Goal: Book appointment/travel/reservation

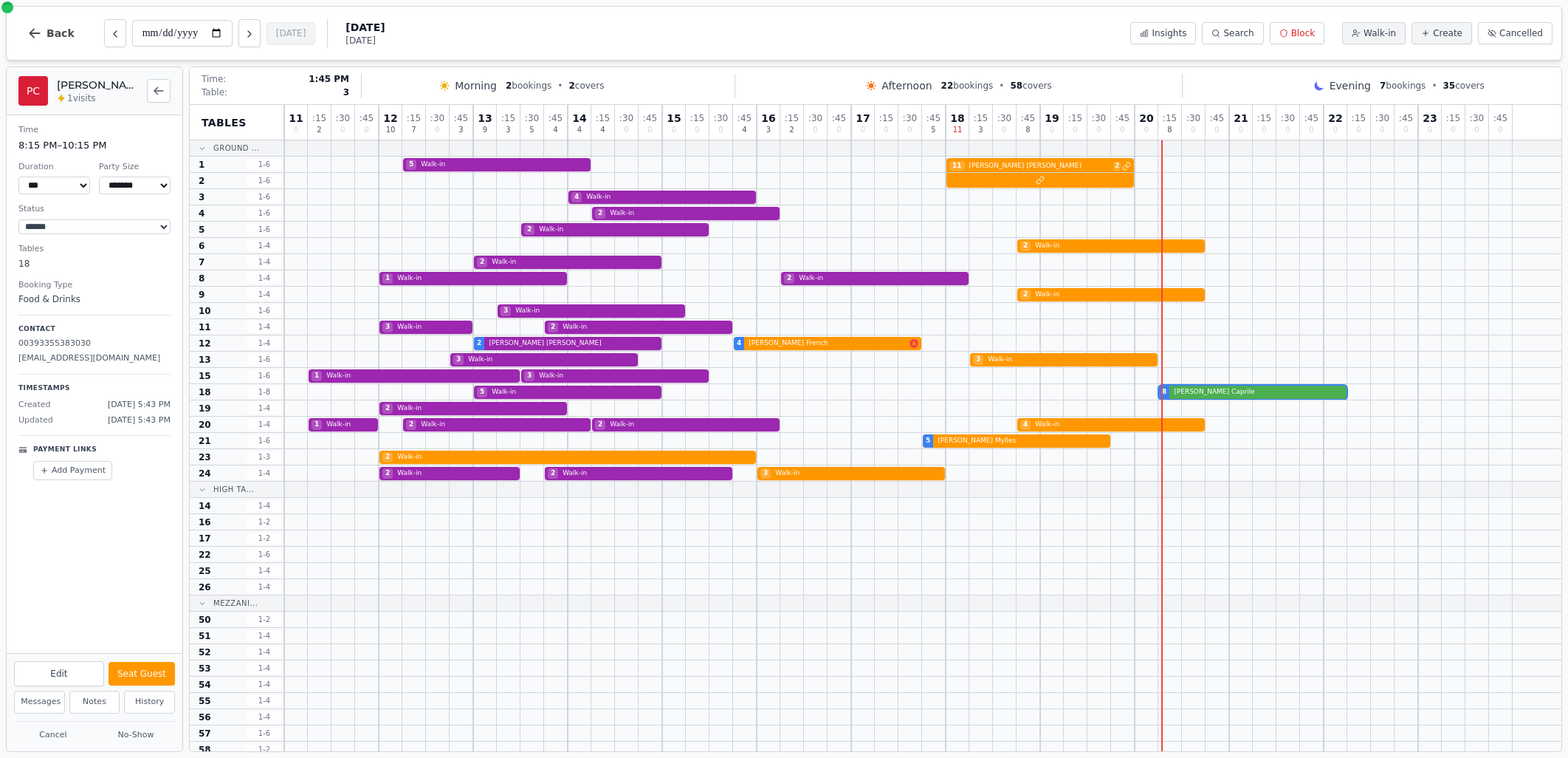
select select "****"
select select "*"
click at [1175, 473] on div at bounding box center [1170, 472] width 24 height 15
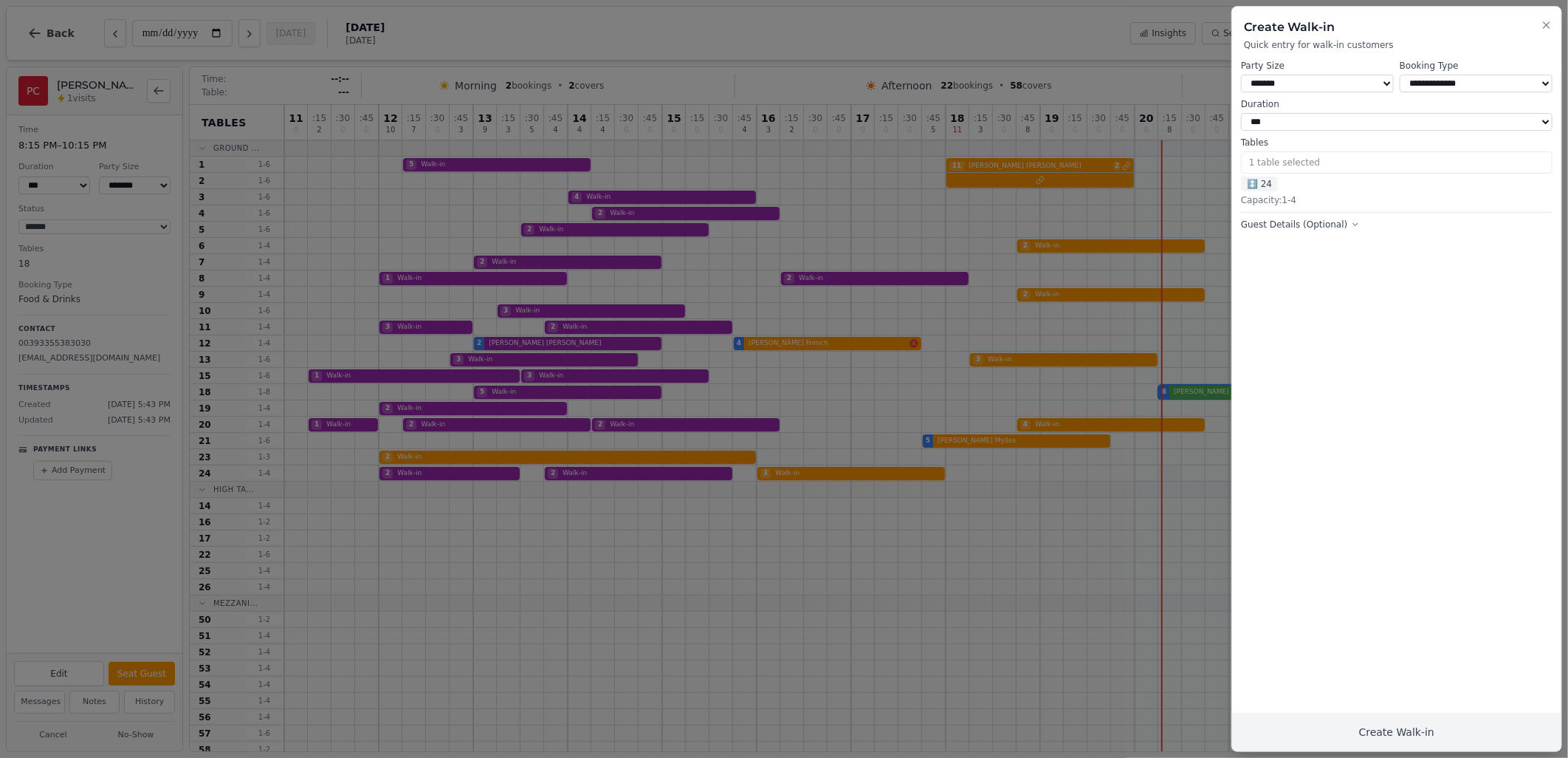
select select "****"
click at [964, 551] on div at bounding box center [784, 379] width 1568 height 758
drag, startPoint x: 990, startPoint y: 562, endPoint x: 1020, endPoint y: 559, distance: 30.1
click at [991, 562] on div at bounding box center [784, 379] width 1568 height 758
click at [1541, 24] on icon "button" at bounding box center [1547, 25] width 12 height 12
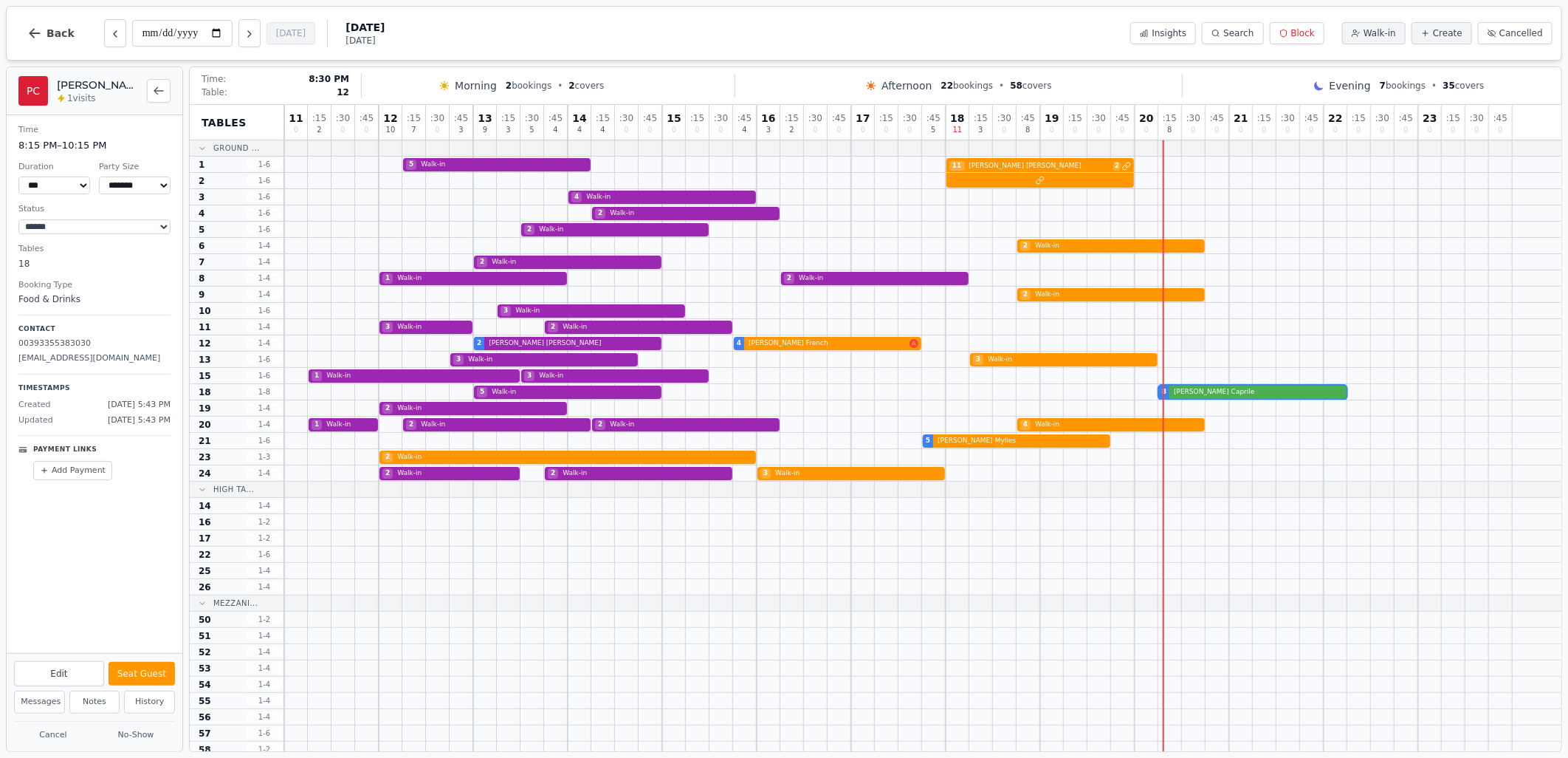
drag, startPoint x: 1192, startPoint y: 385, endPoint x: 1197, endPoint y: 346, distance: 39.3
click at [1197, 346] on div "11 0 : 15 2 : 30 0 : 45 0 12 10 : 15 7 : 30 0 : 45 3 13 9 : 15 3 : 30 5 : 45 4 …" at bounding box center [922, 488] width 1278 height 767
drag, startPoint x: 1185, startPoint y: 385, endPoint x: 1185, endPoint y: 343, distance: 42.0
click at [1185, 343] on div "11 0 : 15 2 : 30 0 : 45 0 12 10 : 15 7 : 30 0 : 45 3 13 9 : 15 3 : 30 5 : 45 4 …" at bounding box center [922, 488] width 1278 height 767
click at [1181, 389] on div "5 Walk-in 8 [PERSON_NAME]" at bounding box center [922, 392] width 1278 height 16
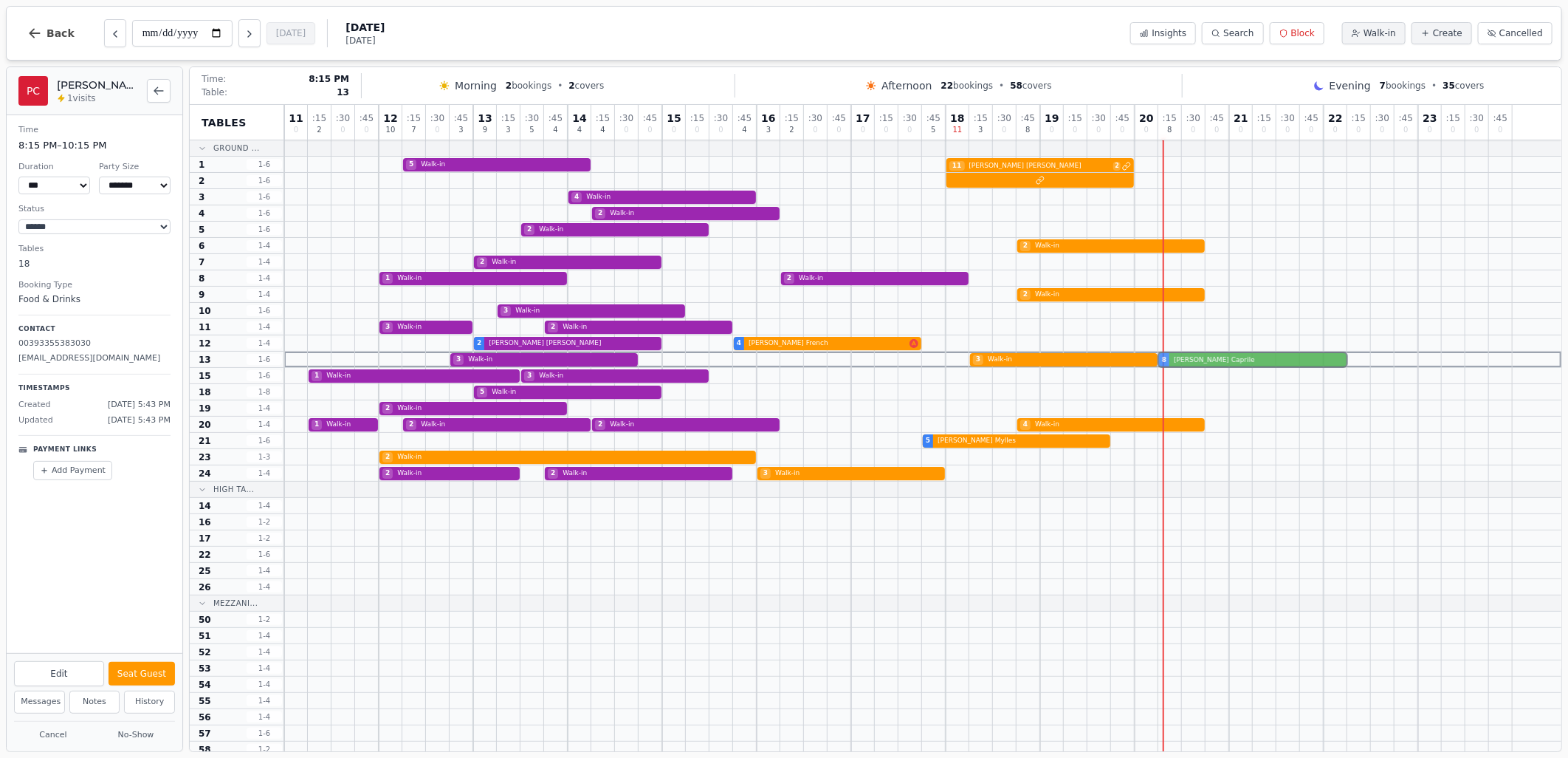
drag, startPoint x: 1181, startPoint y: 390, endPoint x: 1205, endPoint y: 386, distance: 24.3
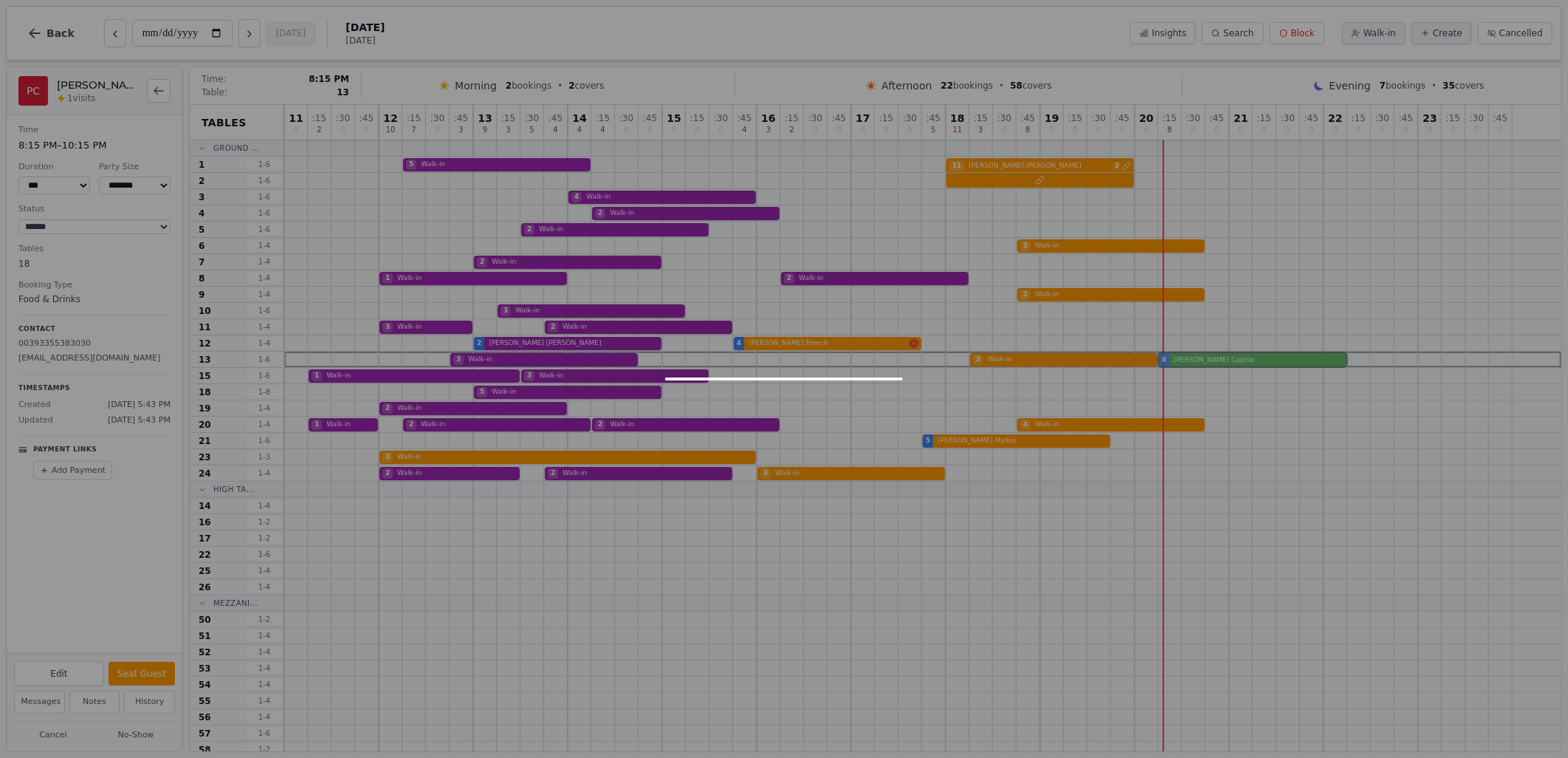
click at [1177, 356] on div "11 0 : 15 2 : 30 0 : 45 0 12 10 : 15 7 : 30 0 : 45 3 13 9 : 15 3 : 30 5 : 45 4 …" at bounding box center [922, 488] width 1278 height 767
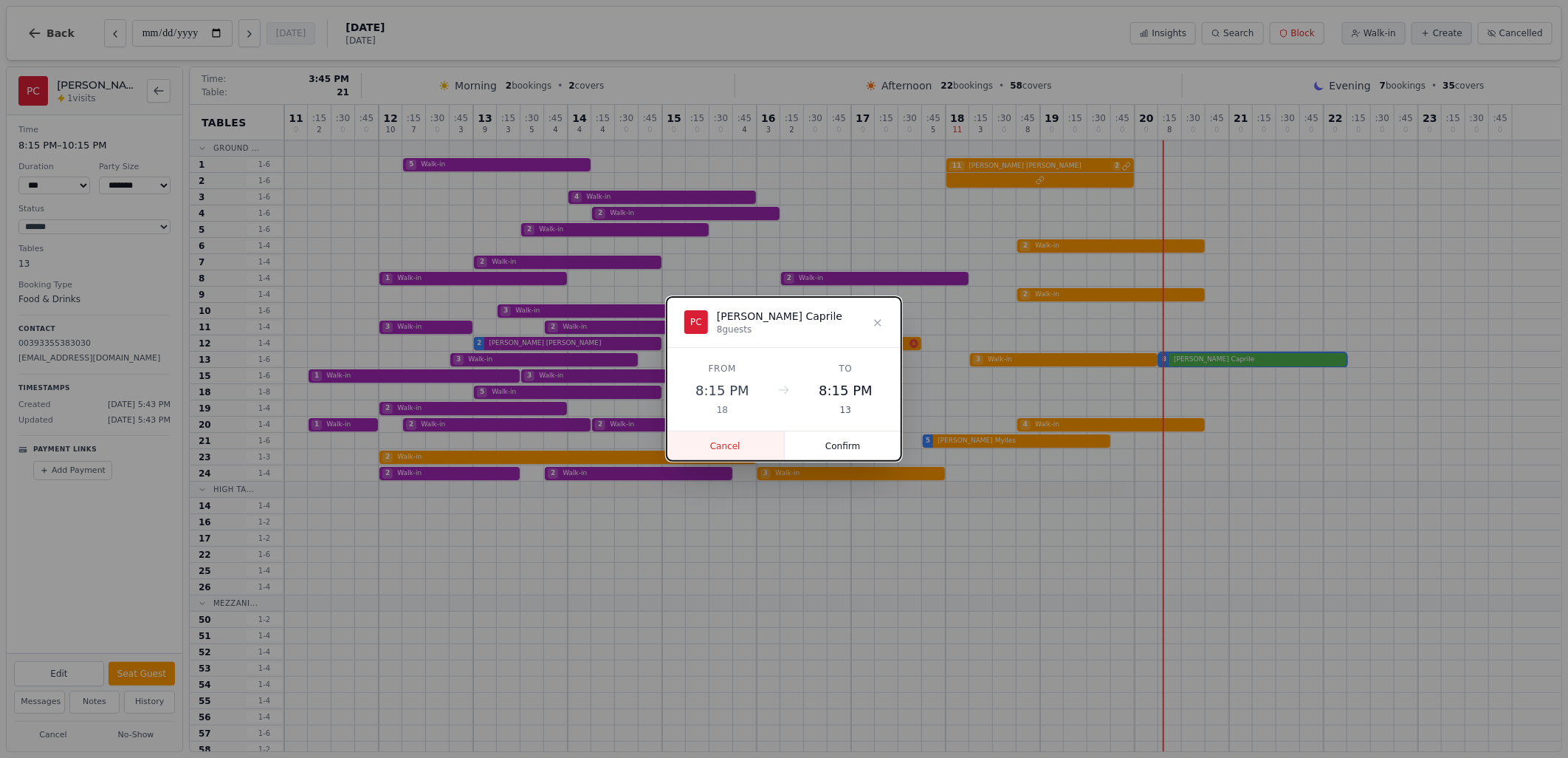
click at [742, 445] on button "Cancel" at bounding box center [726, 446] width 118 height 29
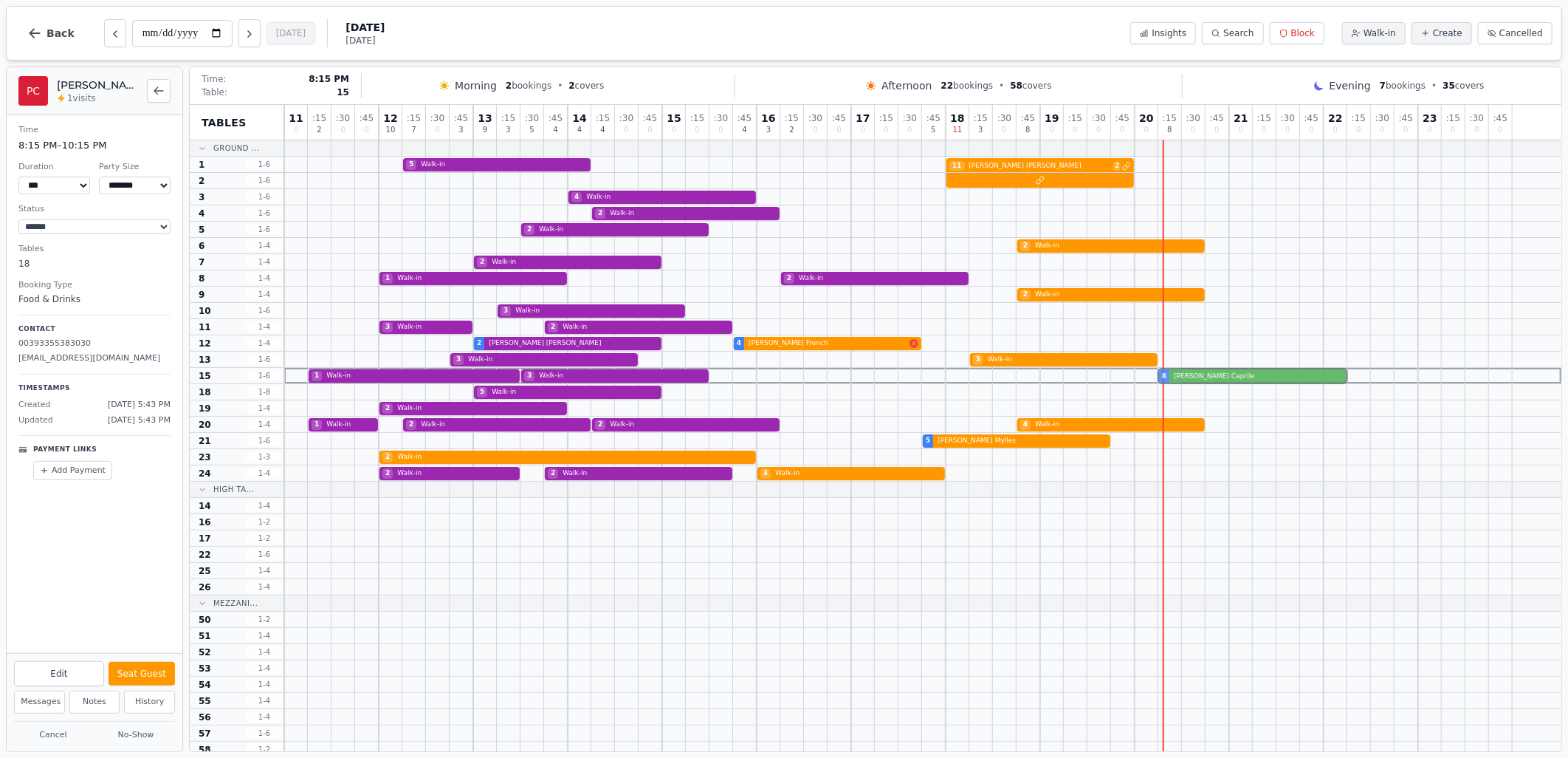
drag, startPoint x: 1171, startPoint y: 385, endPoint x: 1171, endPoint y: 369, distance: 16.0
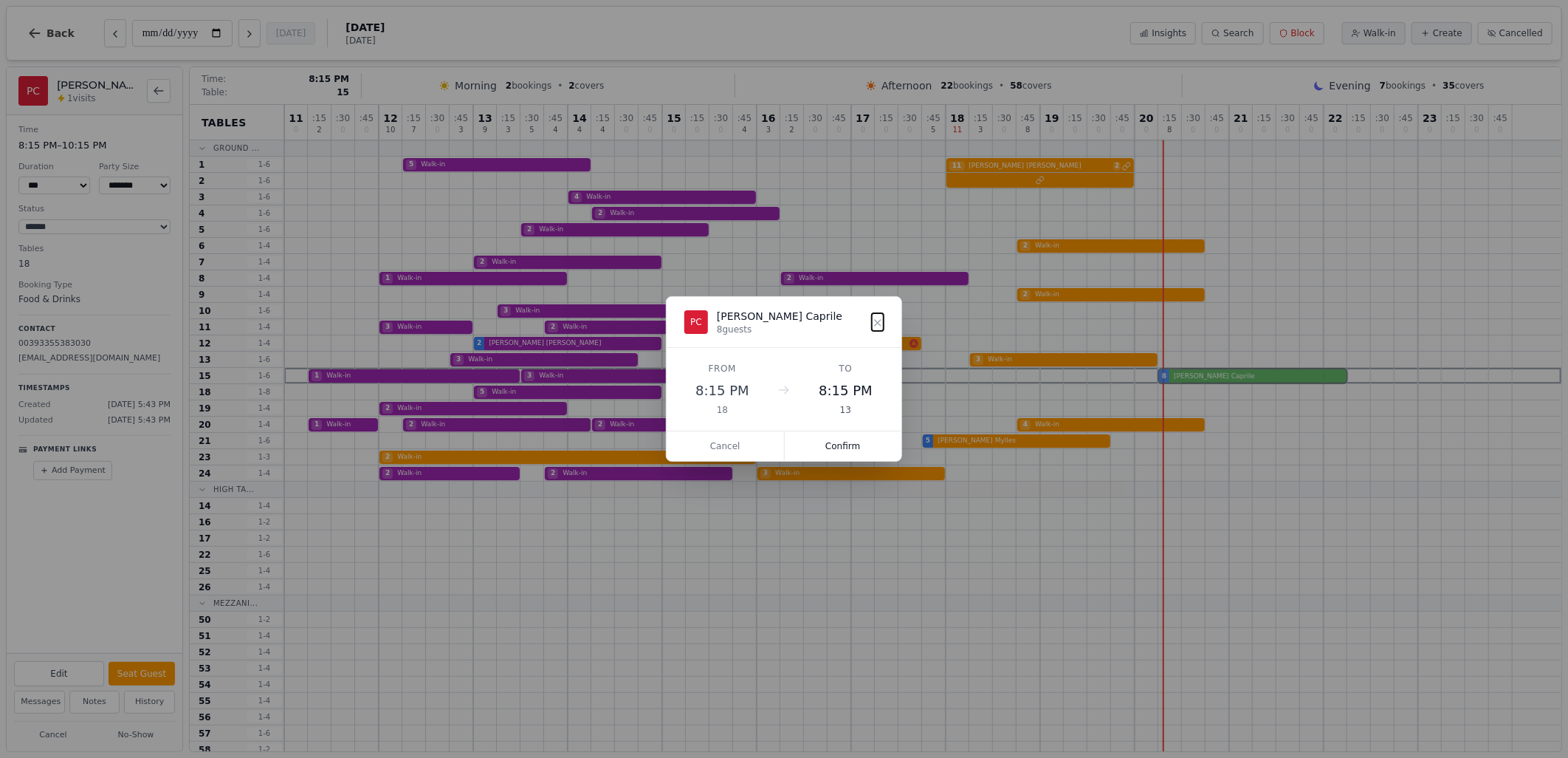
click at [1171, 369] on div "11 0 : 15 2 : 30 0 : 45 0 12 10 : 15 7 : 30 0 : 45 3 13 9 : 15 3 : 30 5 : 45 4 …" at bounding box center [922, 488] width 1278 height 767
click at [831, 438] on button "Confirm" at bounding box center [844, 446] width 118 height 29
